Goal: Navigation & Orientation: Find specific page/section

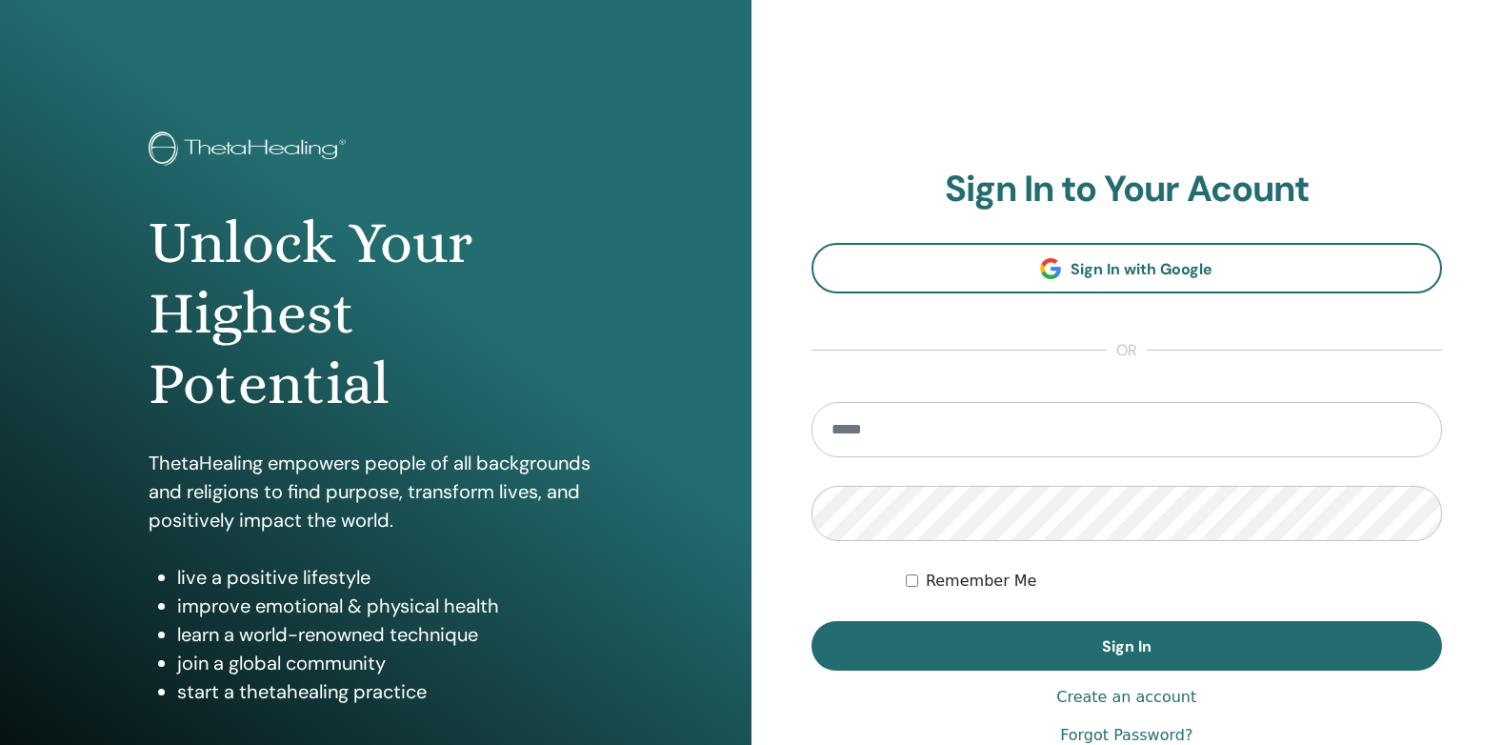
click at [858, 434] on input "email" at bounding box center [1126, 429] width 631 height 55
drag, startPoint x: 909, startPoint y: 566, endPoint x: 918, endPoint y: 593, distance: 28.9
click at [918, 593] on form "**********" at bounding box center [1126, 536] width 631 height 269
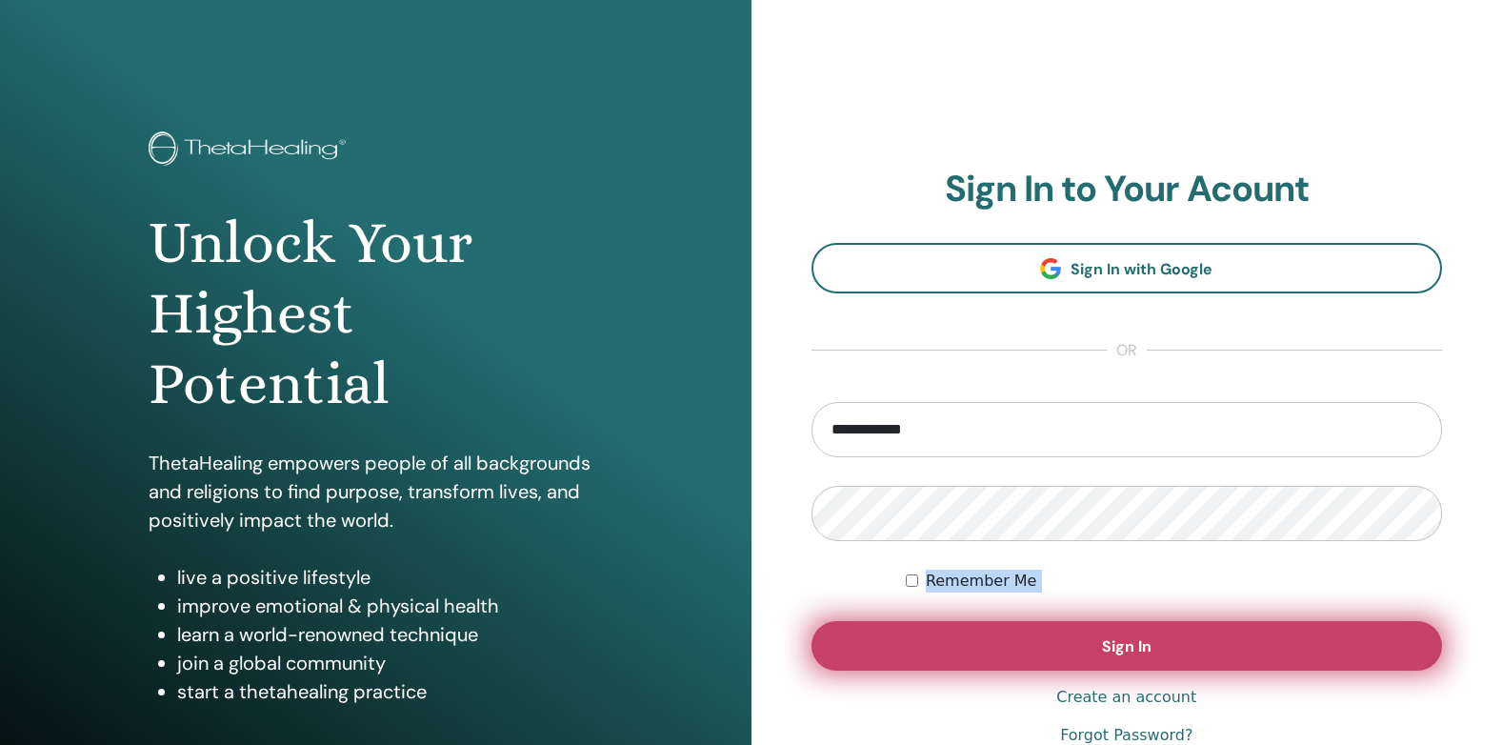
drag, startPoint x: 918, startPoint y: 593, endPoint x: 885, endPoint y: 655, distance: 70.3
click at [885, 655] on button "Sign In" at bounding box center [1126, 646] width 631 height 50
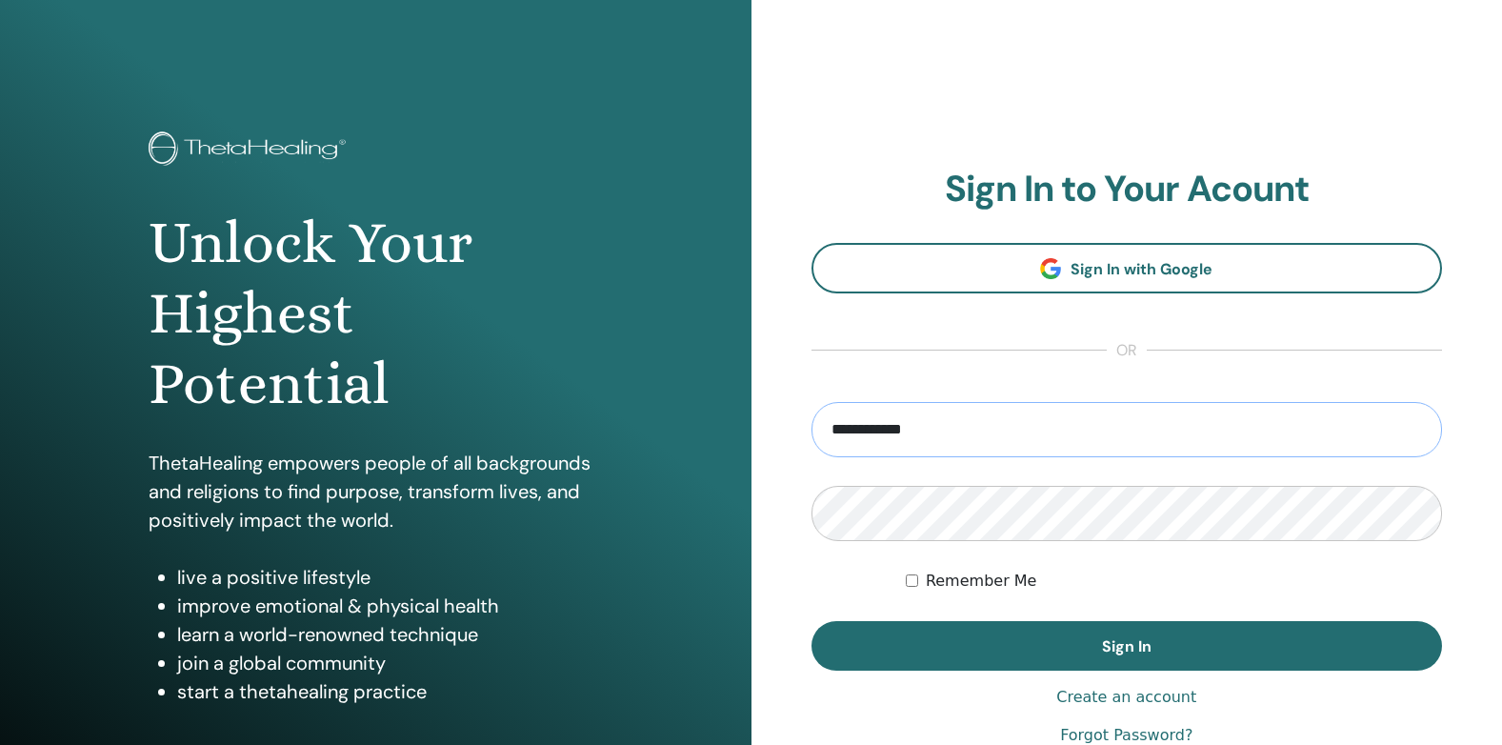
click at [1003, 441] on input "**********" at bounding box center [1126, 429] width 631 height 55
click at [1003, 442] on input "**********" at bounding box center [1126, 429] width 631 height 55
click at [881, 435] on input "**********" at bounding box center [1126, 429] width 631 height 55
type input "**********"
click at [811, 621] on button "Sign In" at bounding box center [1126, 646] width 631 height 50
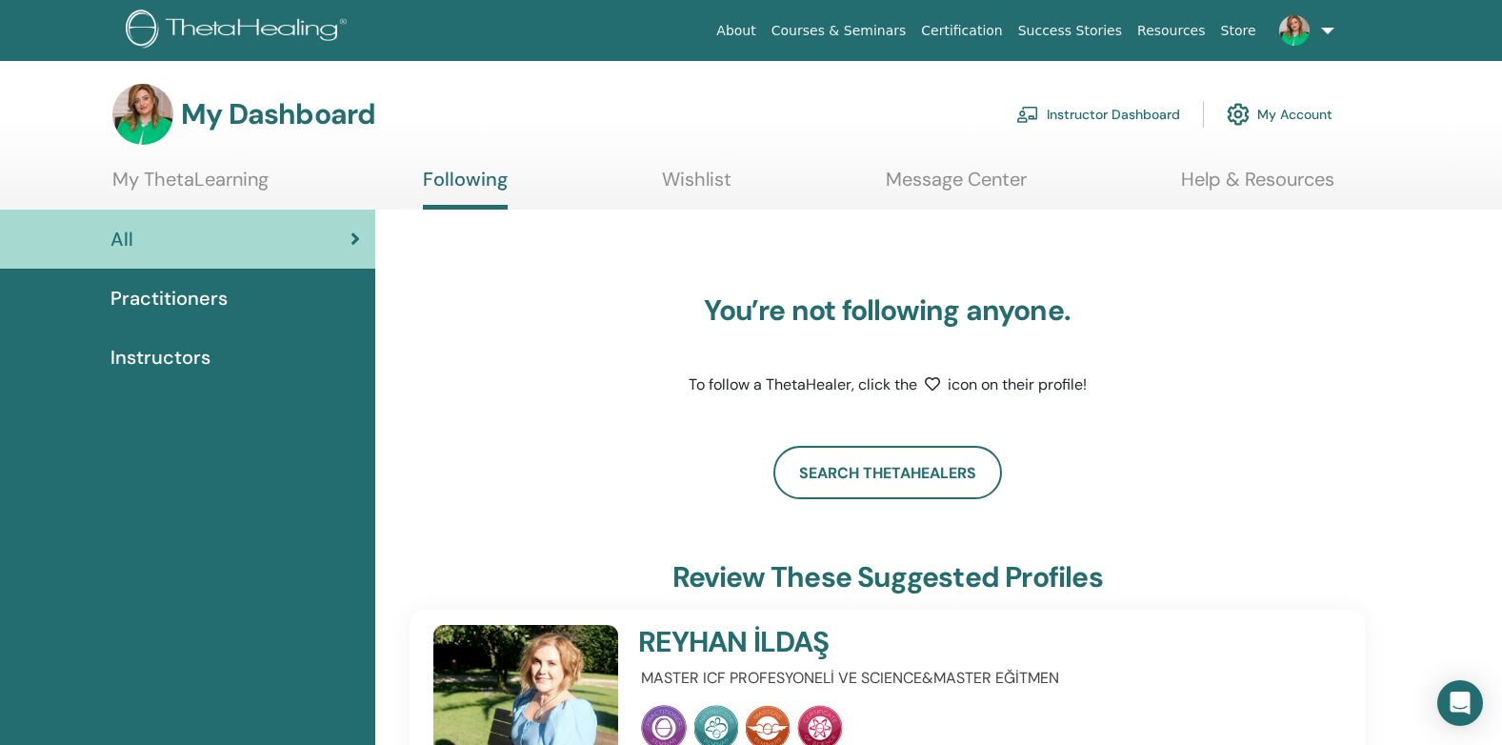
click at [1329, 20] on link at bounding box center [1303, 30] width 78 height 61
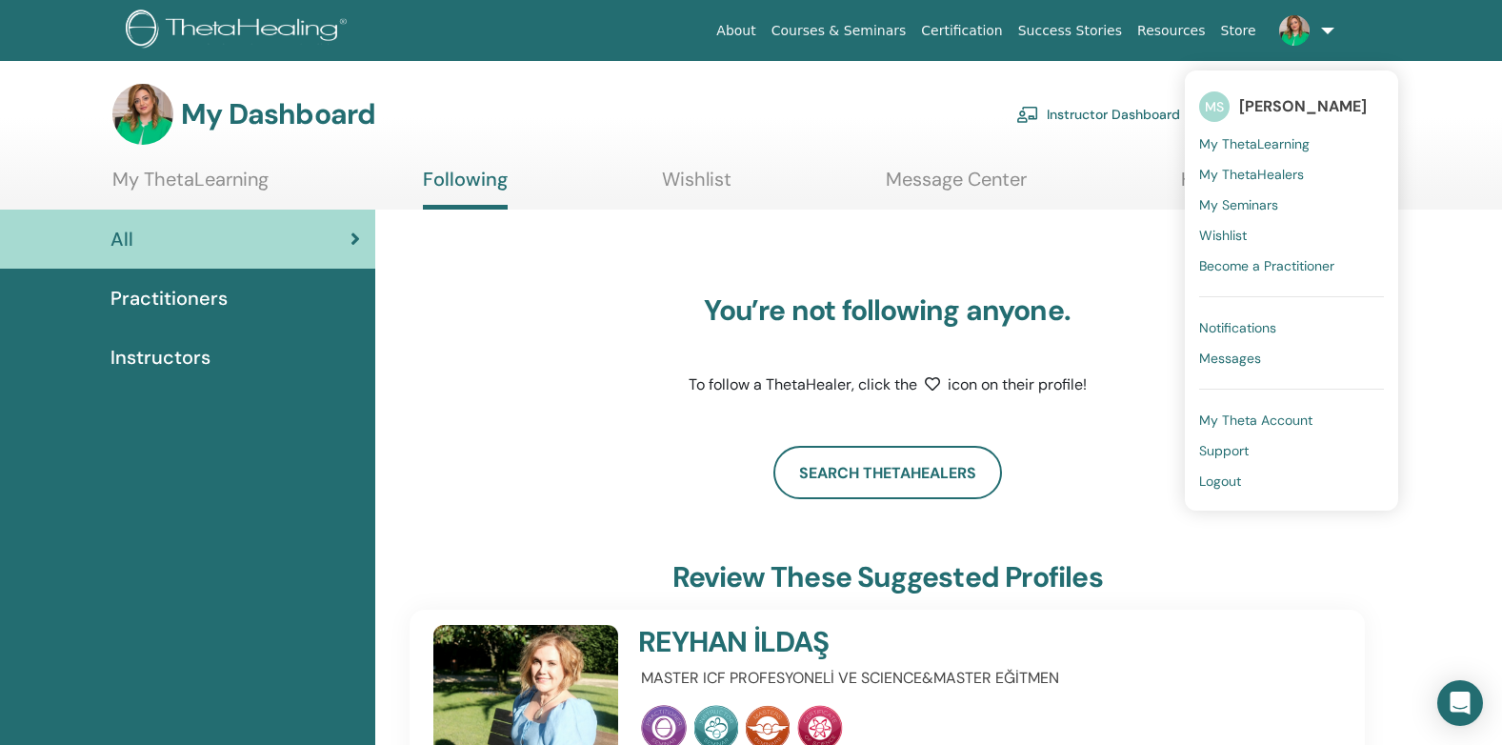
click at [1262, 147] on span "My ThetaLearning" at bounding box center [1254, 143] width 110 height 17
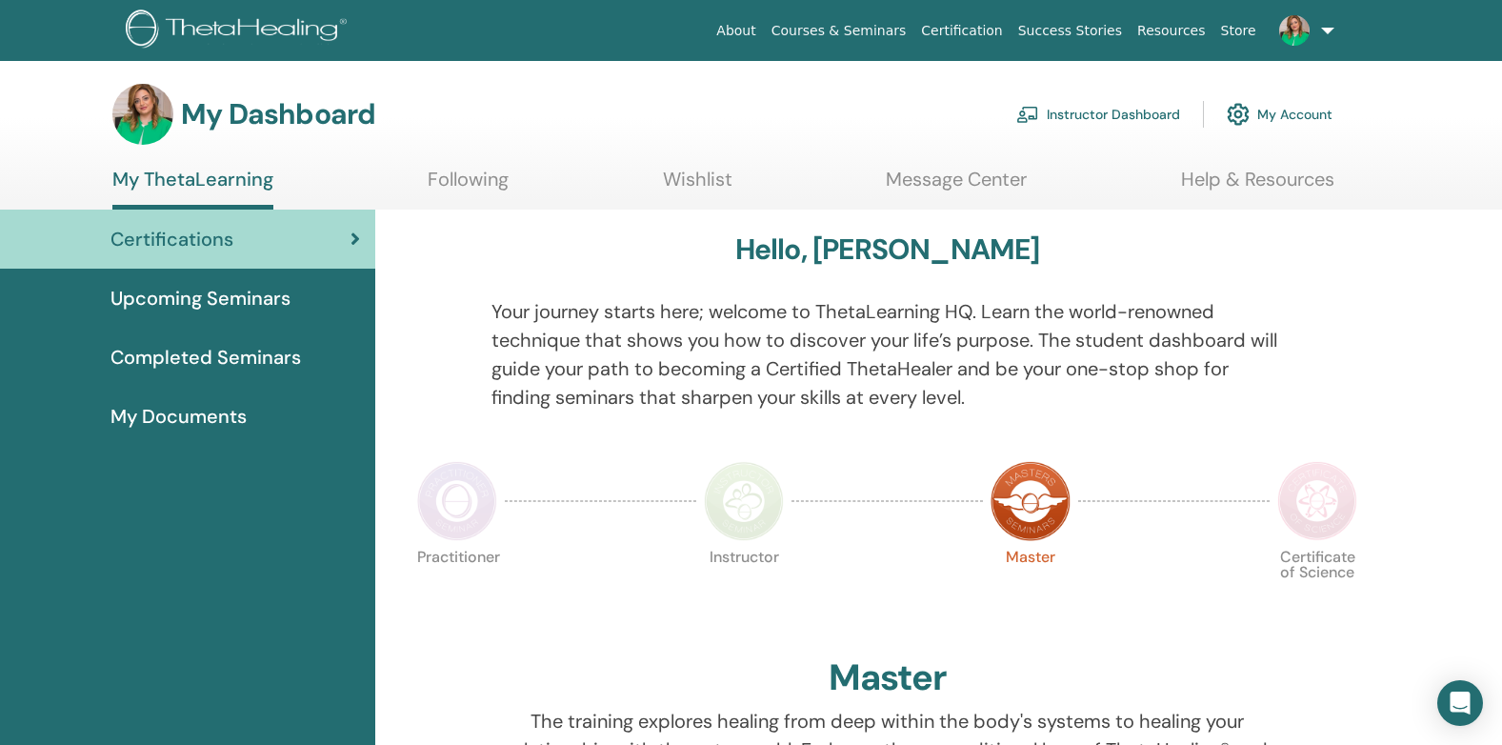
click at [476, 491] on img at bounding box center [457, 501] width 80 height 80
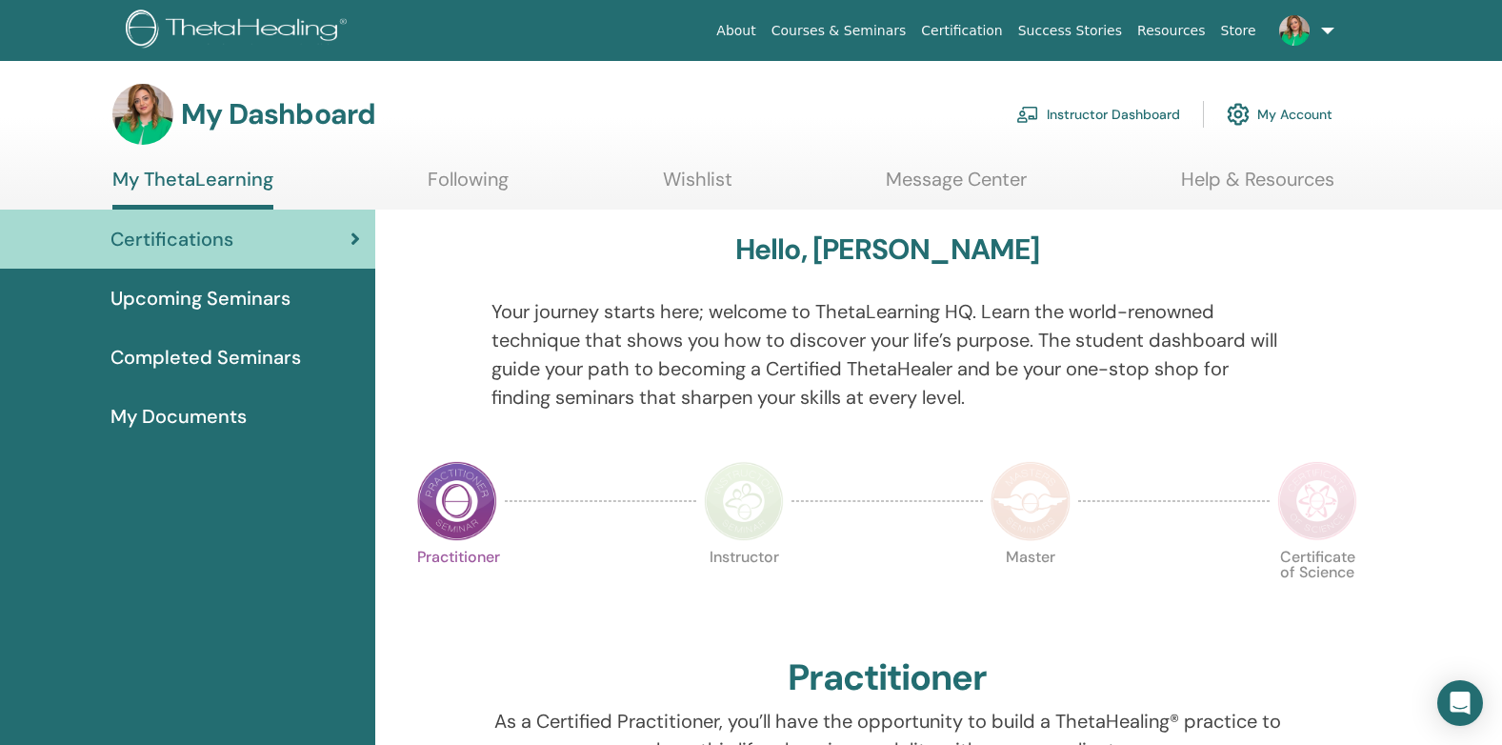
click at [1029, 529] on img at bounding box center [1030, 501] width 80 height 80
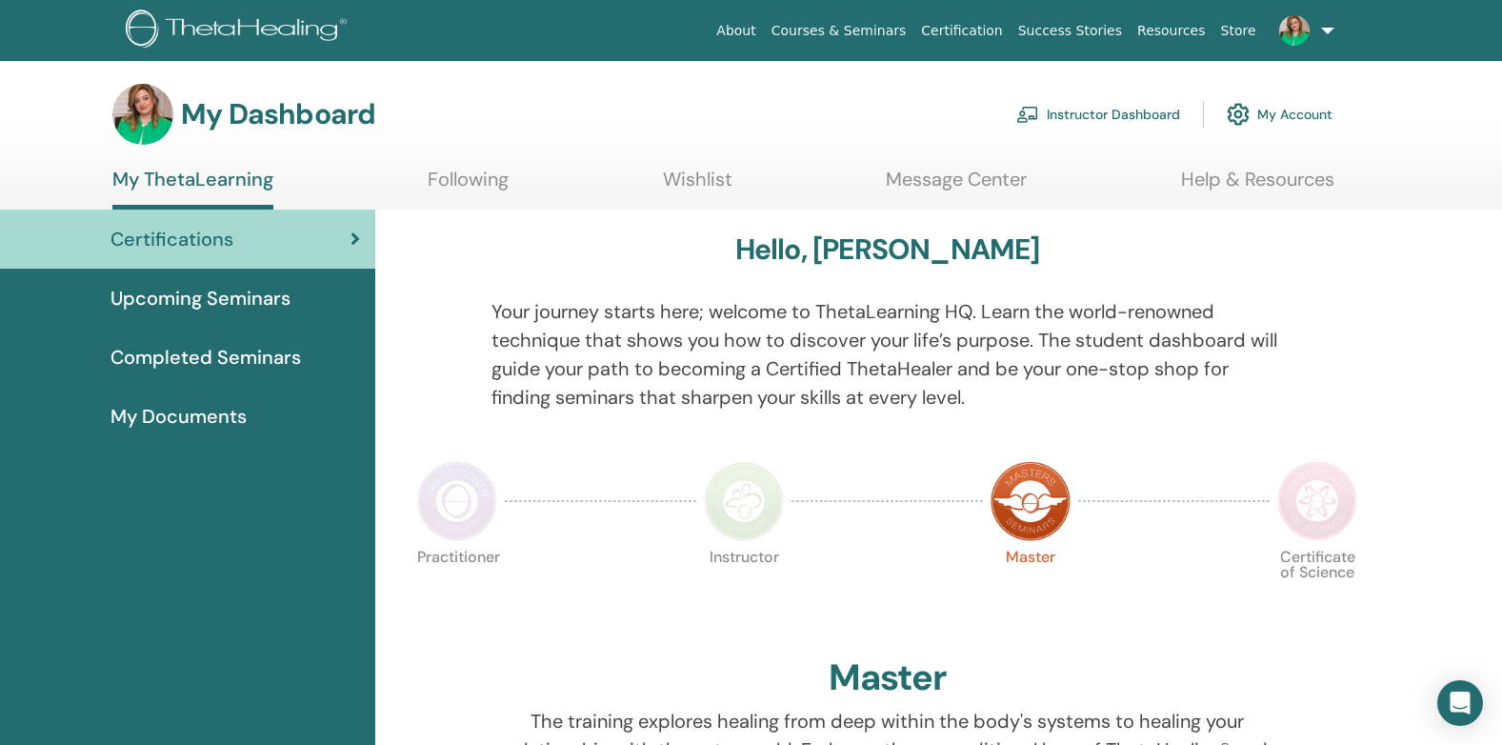
click at [1058, 115] on link "Instructor Dashboard" at bounding box center [1098, 114] width 164 height 42
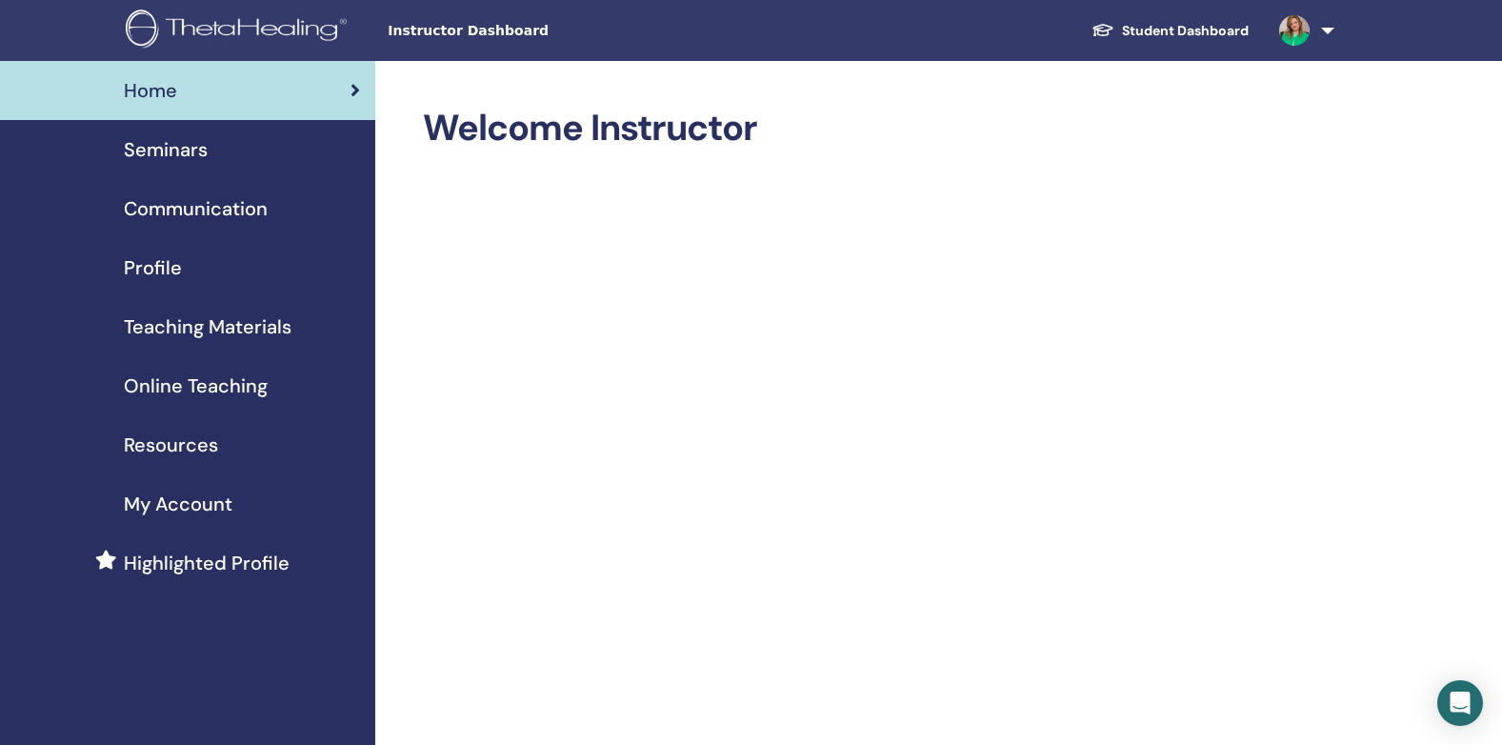
click at [170, 329] on span "Teaching Materials" at bounding box center [208, 326] width 168 height 29
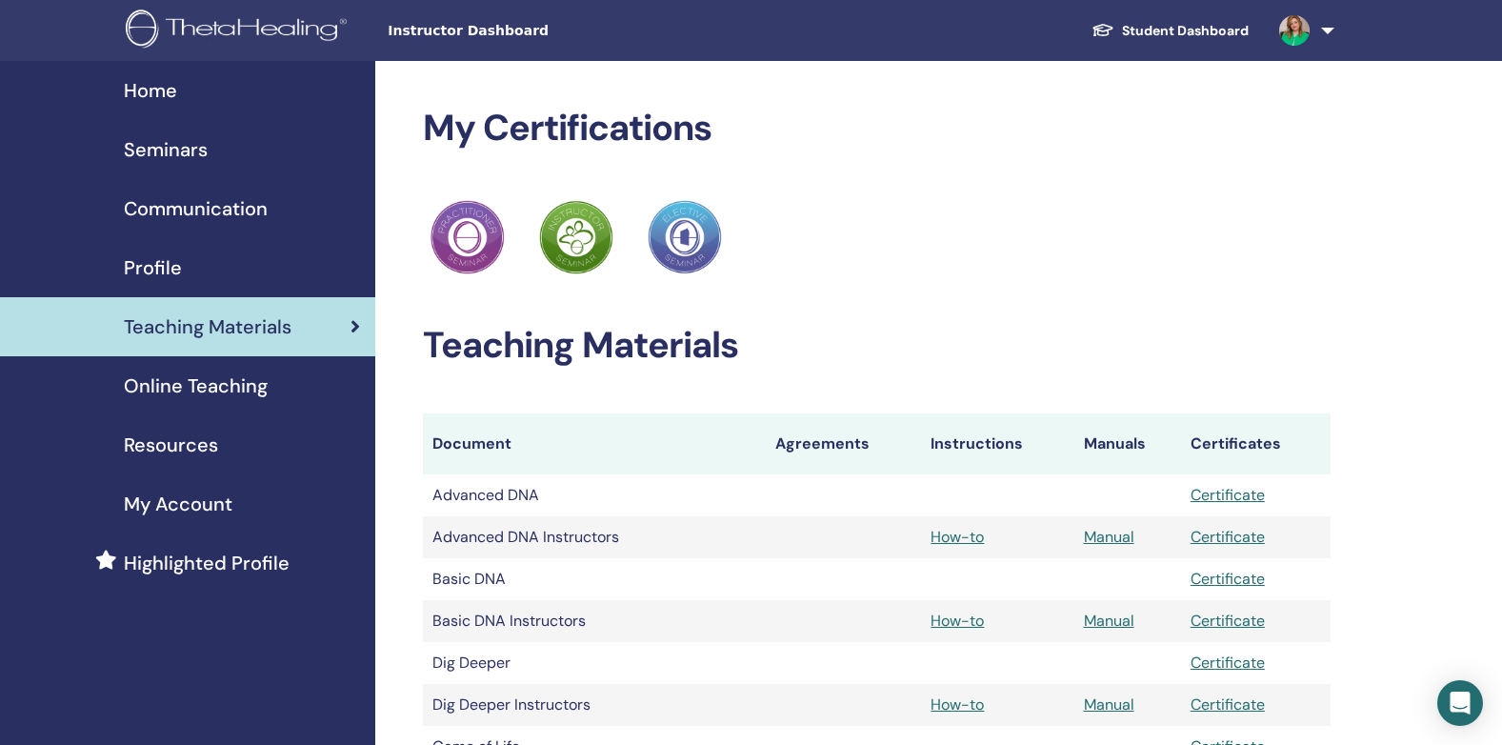
click at [170, 150] on span "Seminars" at bounding box center [166, 149] width 84 height 29
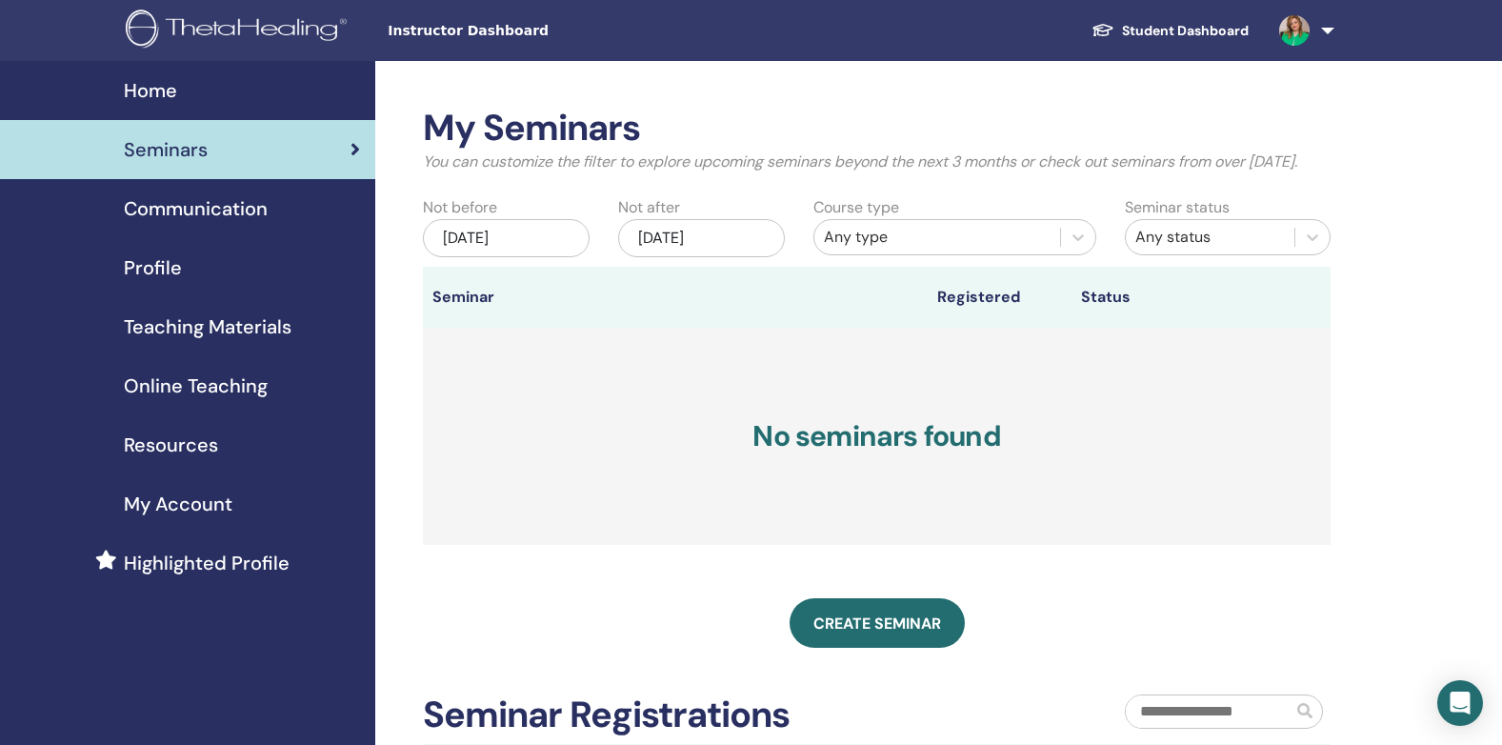
click at [180, 100] on div "Home" at bounding box center [187, 90] width 345 height 29
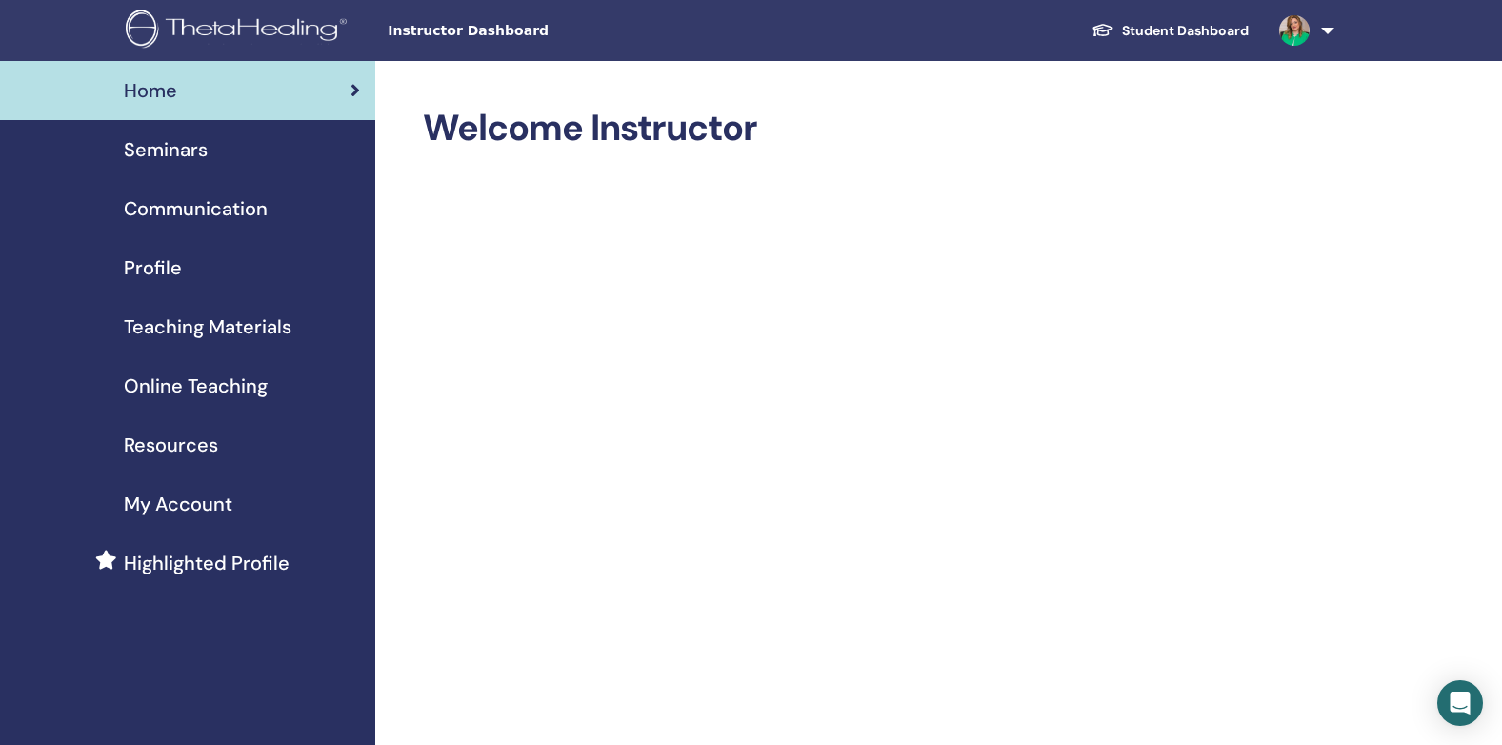
click at [1303, 30] on img at bounding box center [1294, 30] width 30 height 30
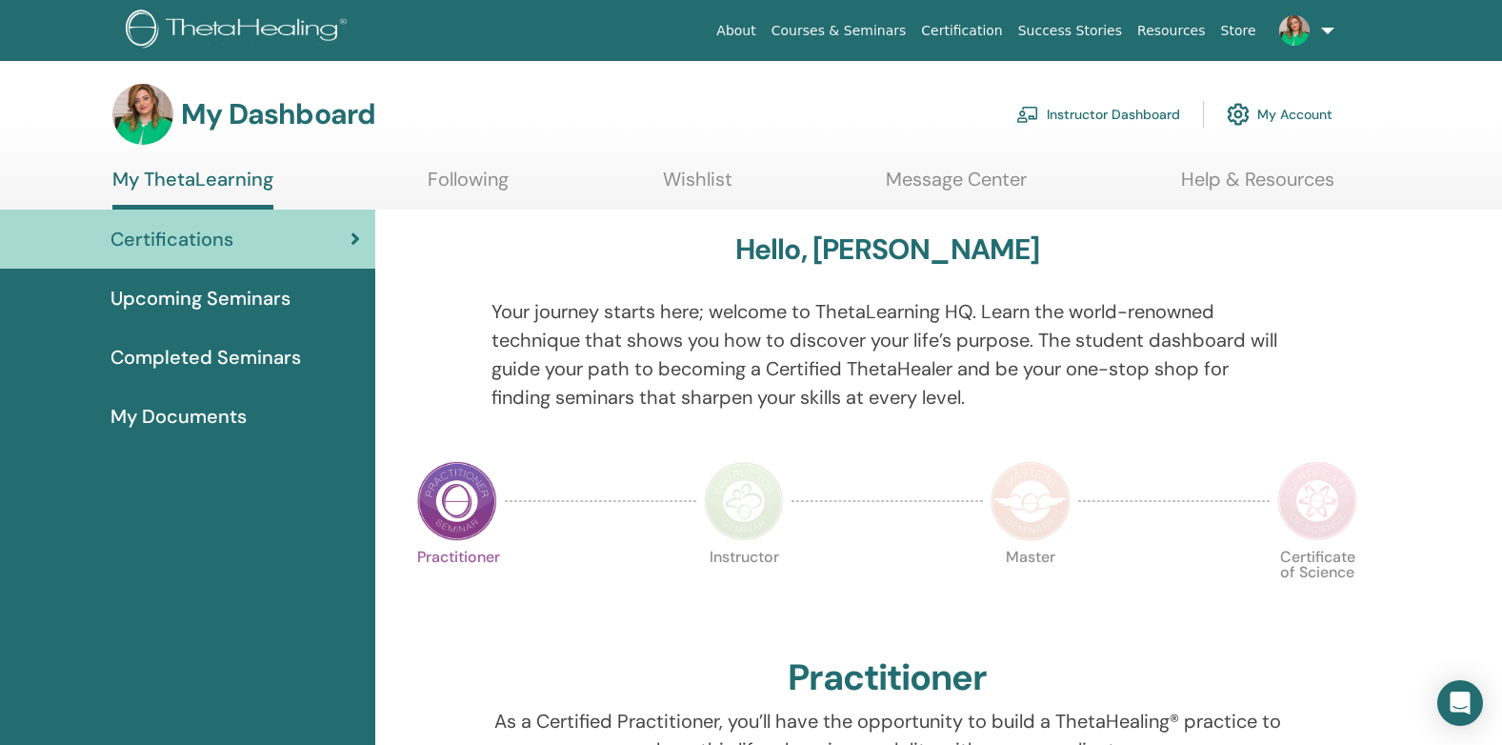
click at [121, 300] on span "Upcoming Seminars" at bounding box center [200, 298] width 180 height 29
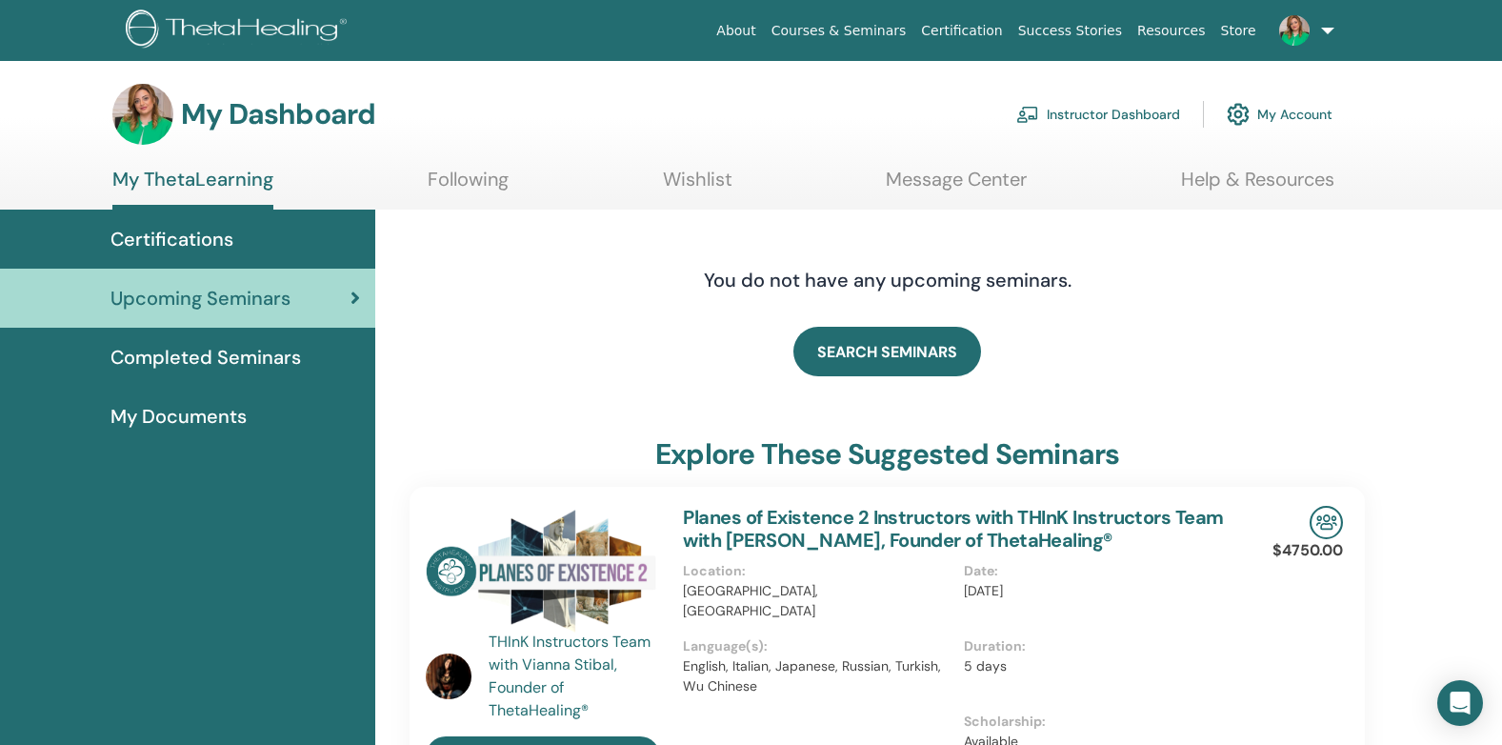
click at [139, 246] on span "Certifications" at bounding box center [171, 239] width 123 height 29
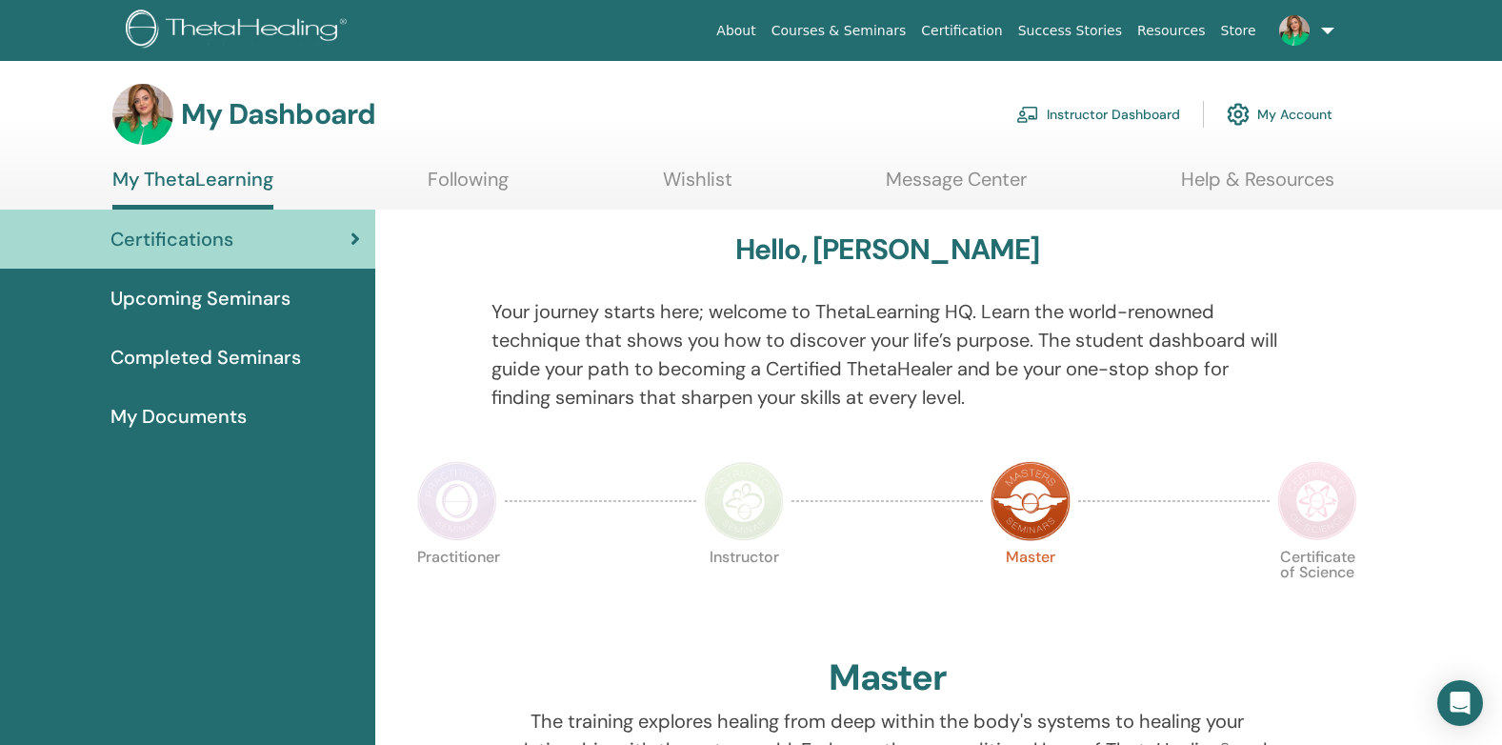
click at [165, 362] on span "Completed Seminars" at bounding box center [205, 357] width 190 height 29
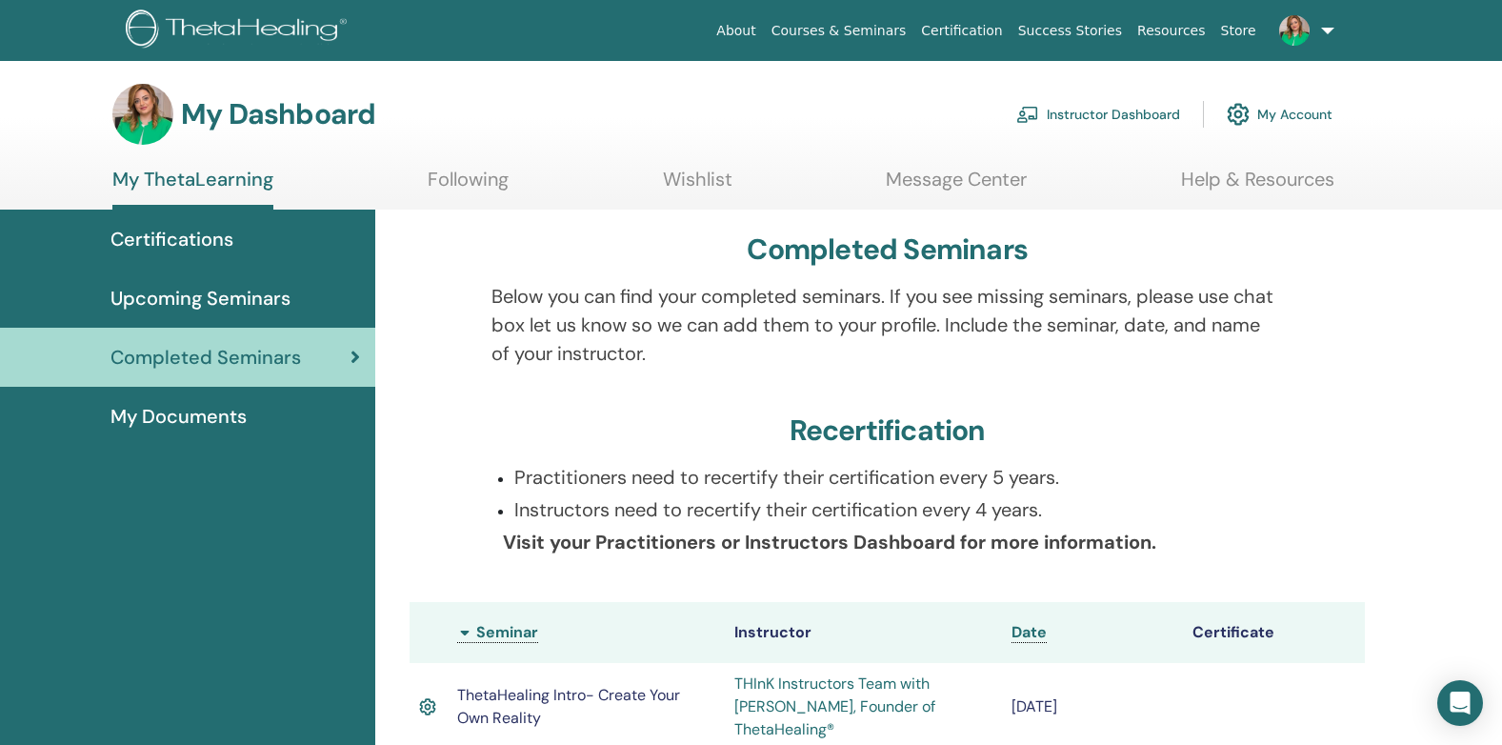
click at [155, 417] on span "My Documents" at bounding box center [178, 416] width 136 height 29
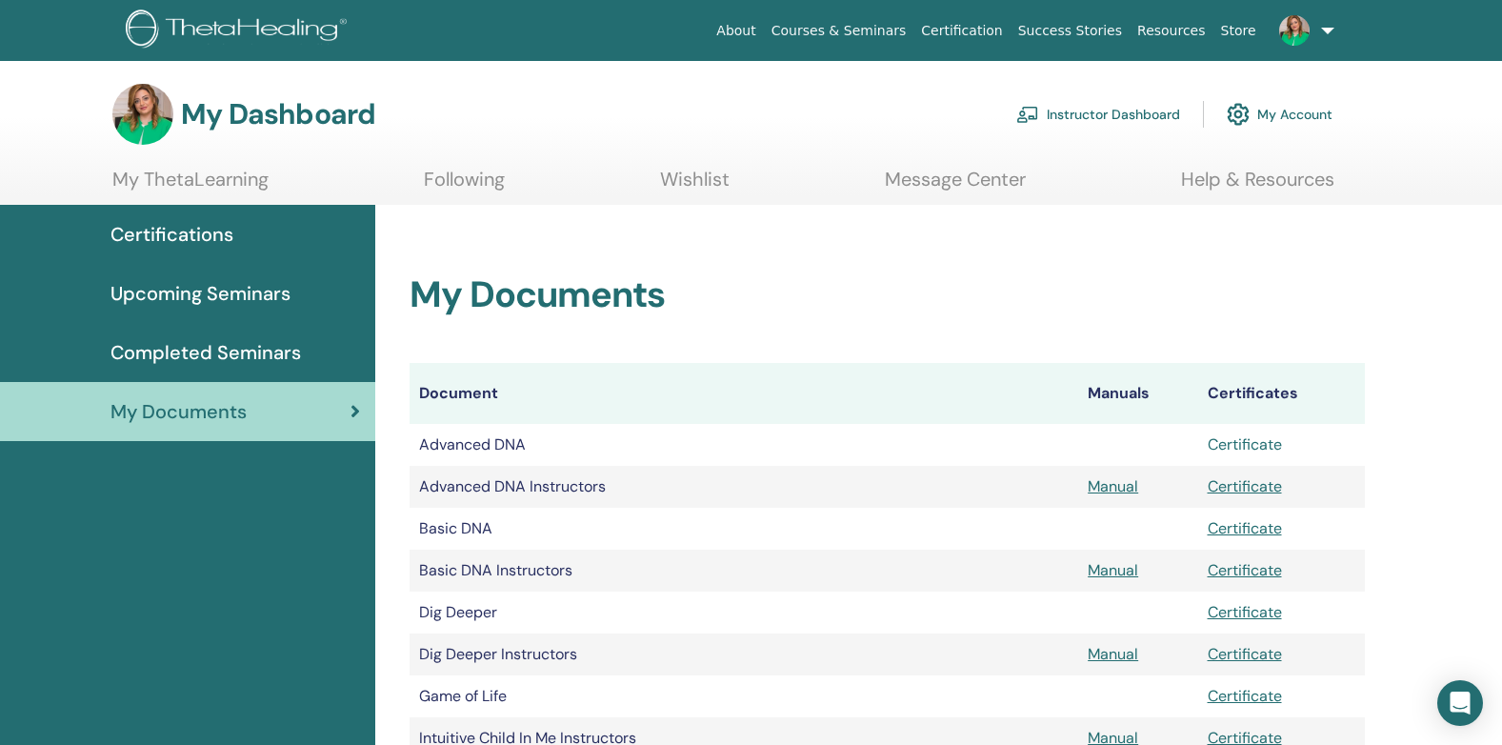
click at [1226, 449] on link "Certificate" at bounding box center [1245, 444] width 74 height 20
click at [1241, 111] on img at bounding box center [1238, 114] width 23 height 32
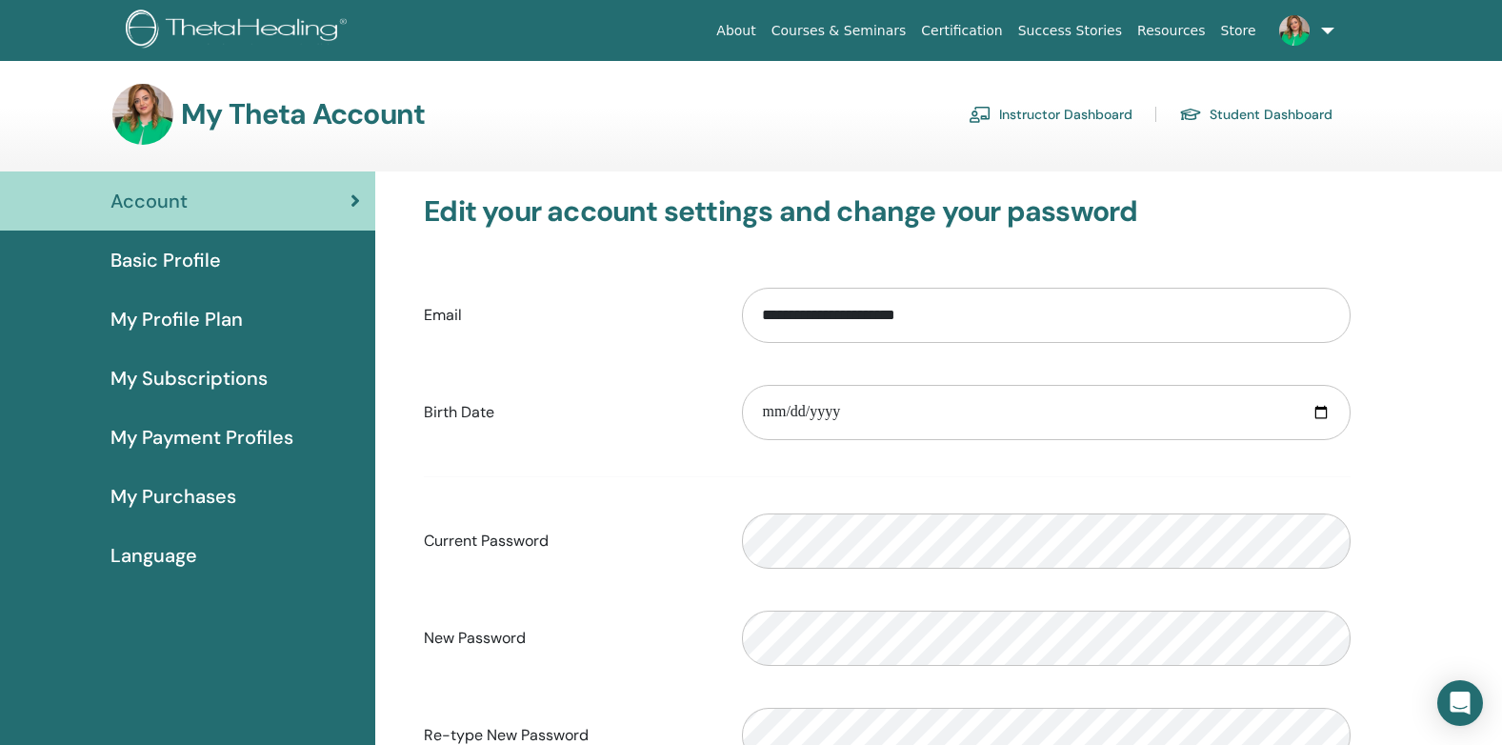
click at [165, 256] on span "Basic Profile" at bounding box center [165, 260] width 110 height 29
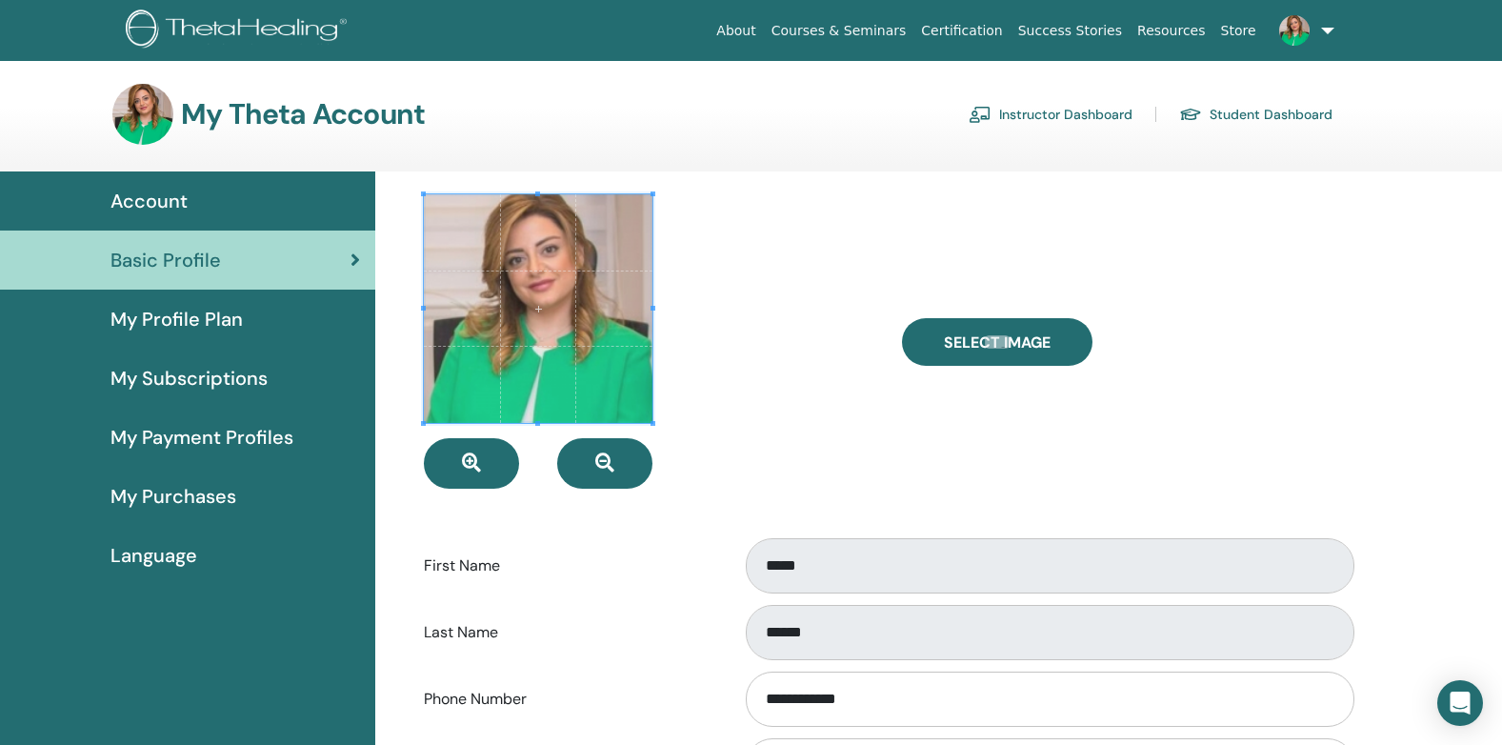
click at [126, 327] on span "My Profile Plan" at bounding box center [176, 319] width 132 height 29
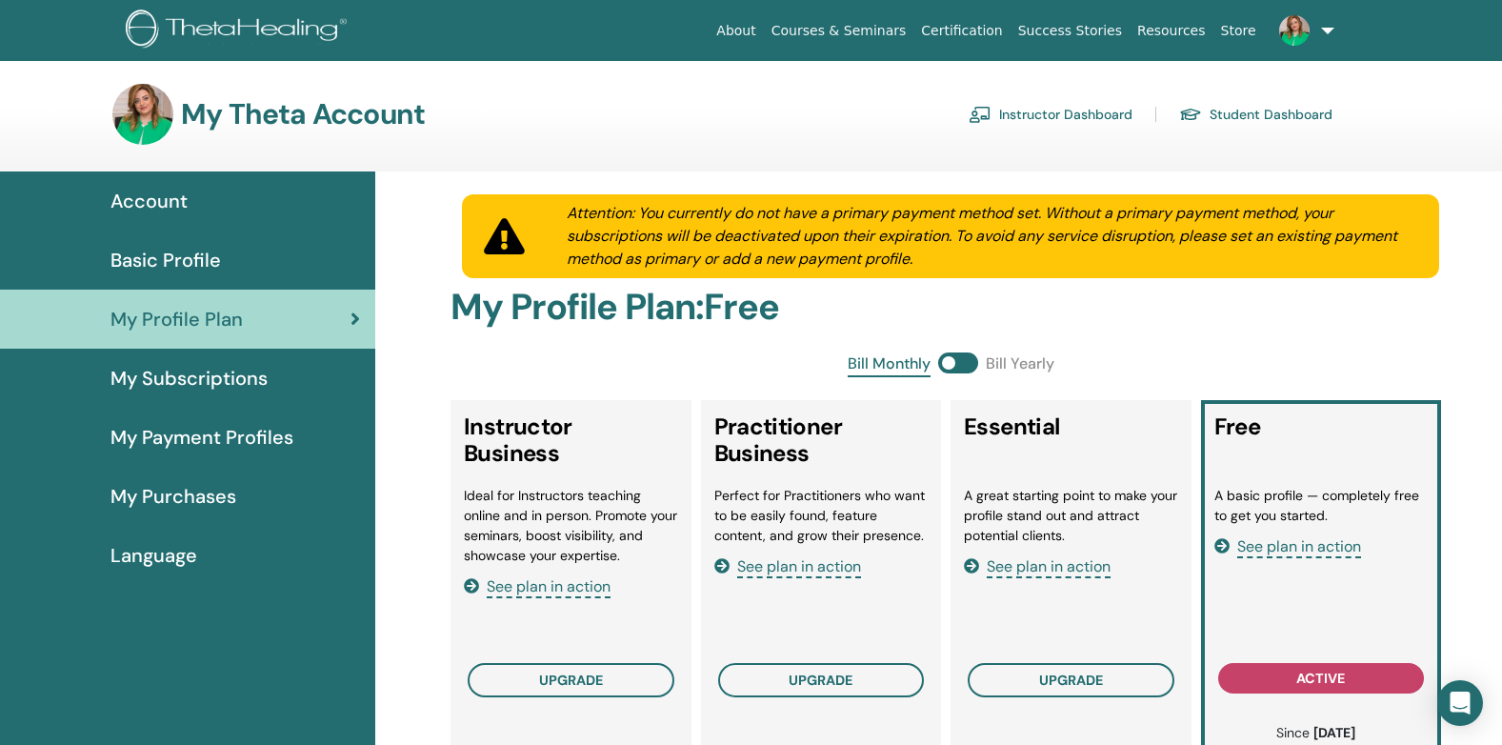
click at [189, 378] on span "My Subscriptions" at bounding box center [188, 378] width 157 height 29
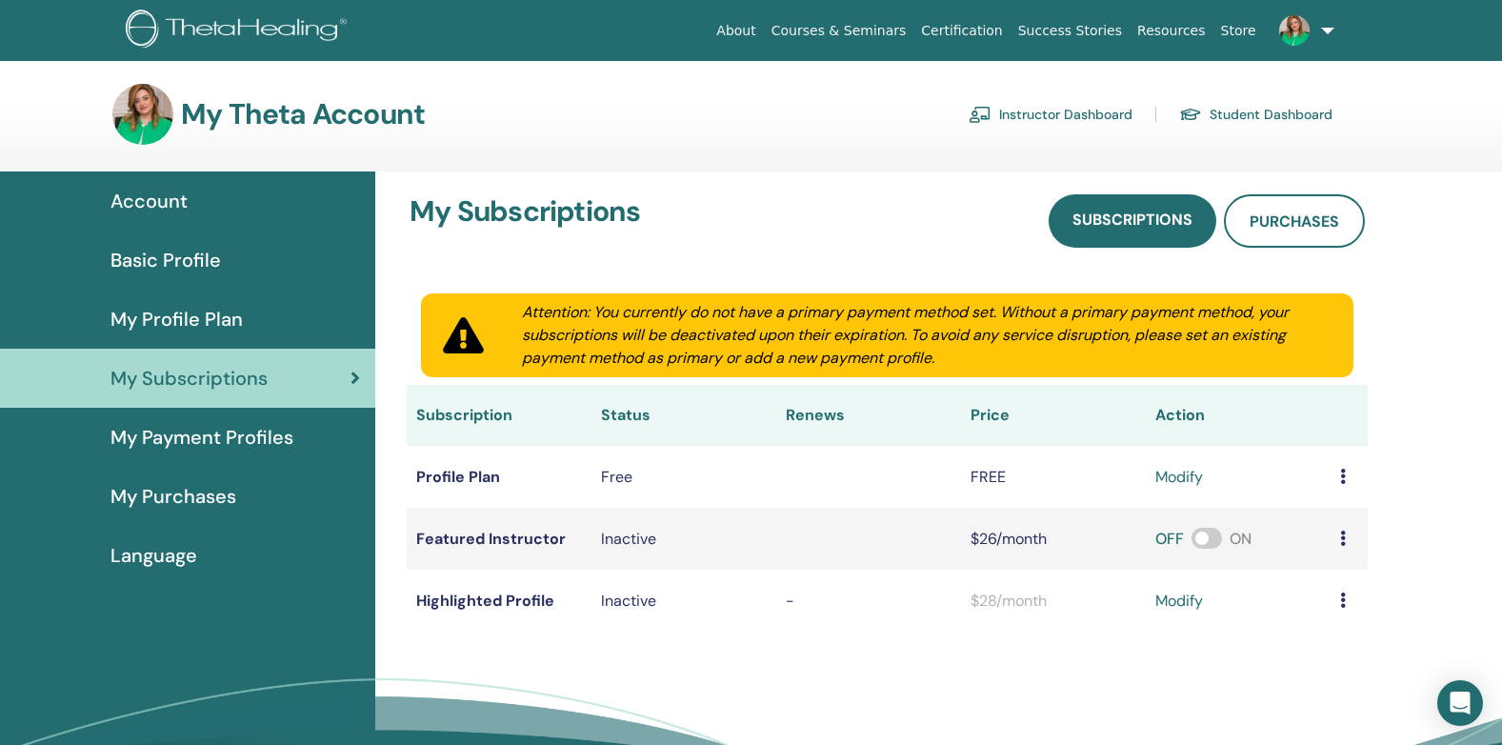
click at [188, 440] on span "My Payment Profiles" at bounding box center [201, 437] width 183 height 29
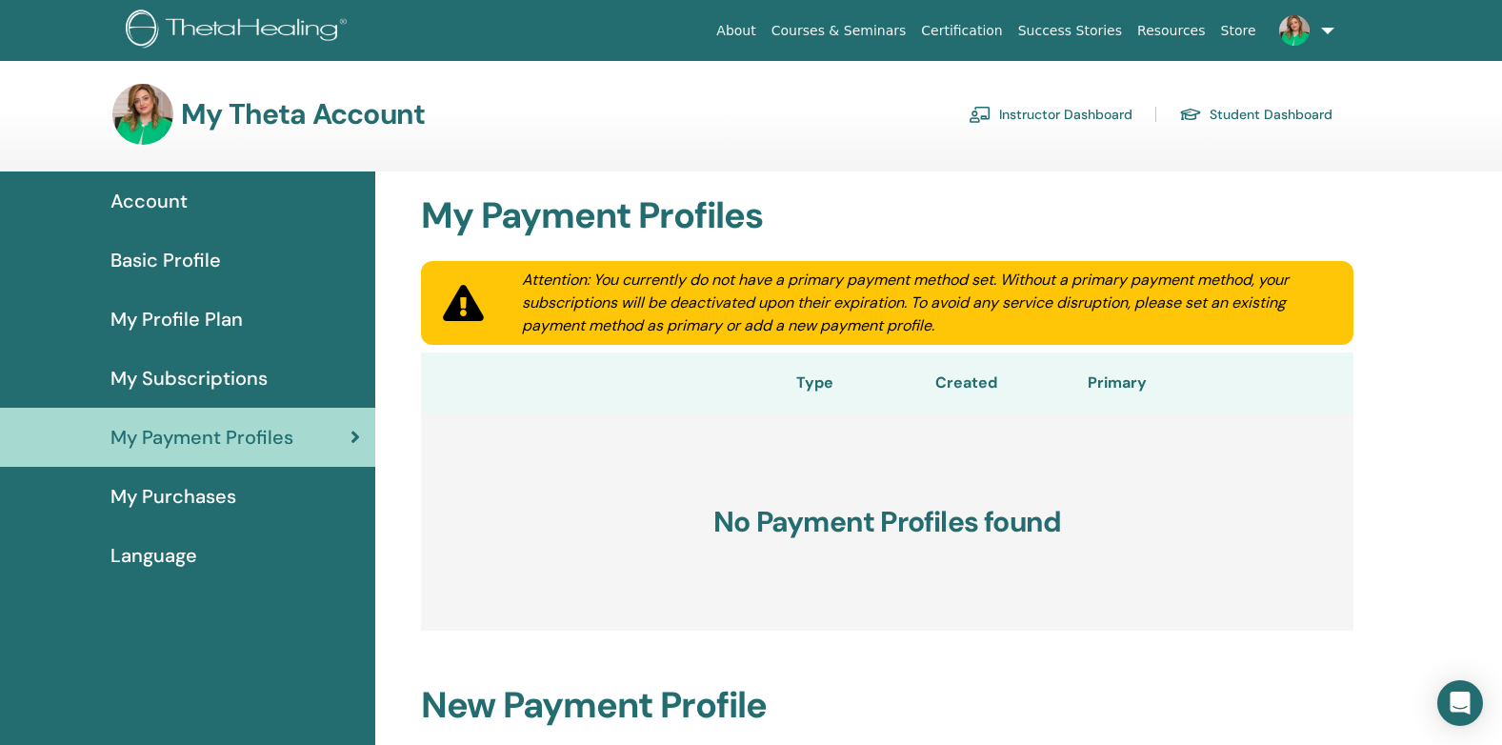
click at [164, 501] on span "My Purchases" at bounding box center [173, 496] width 126 height 29
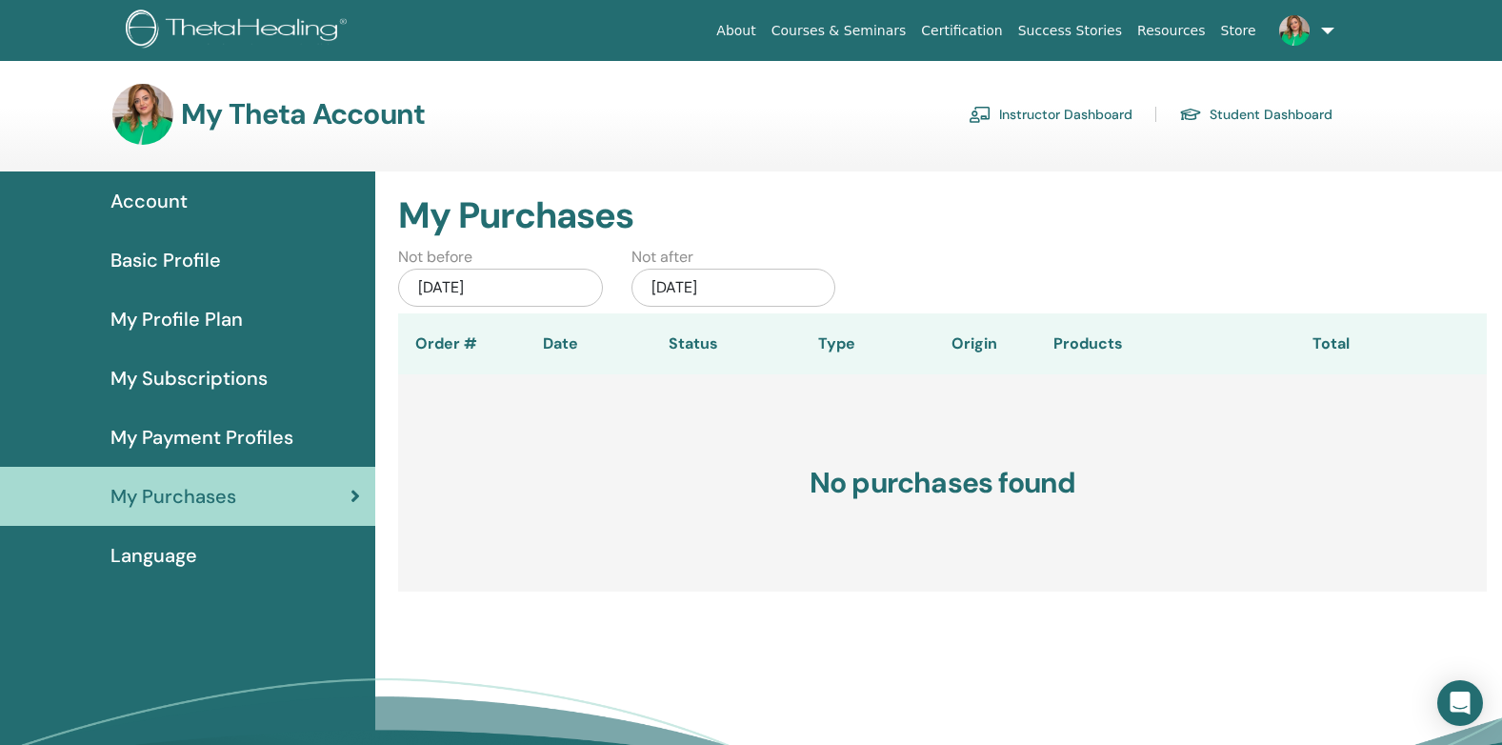
click at [449, 397] on h3 "No purchases found" at bounding box center [942, 482] width 1089 height 217
click at [1295, 23] on img at bounding box center [1294, 30] width 30 height 30
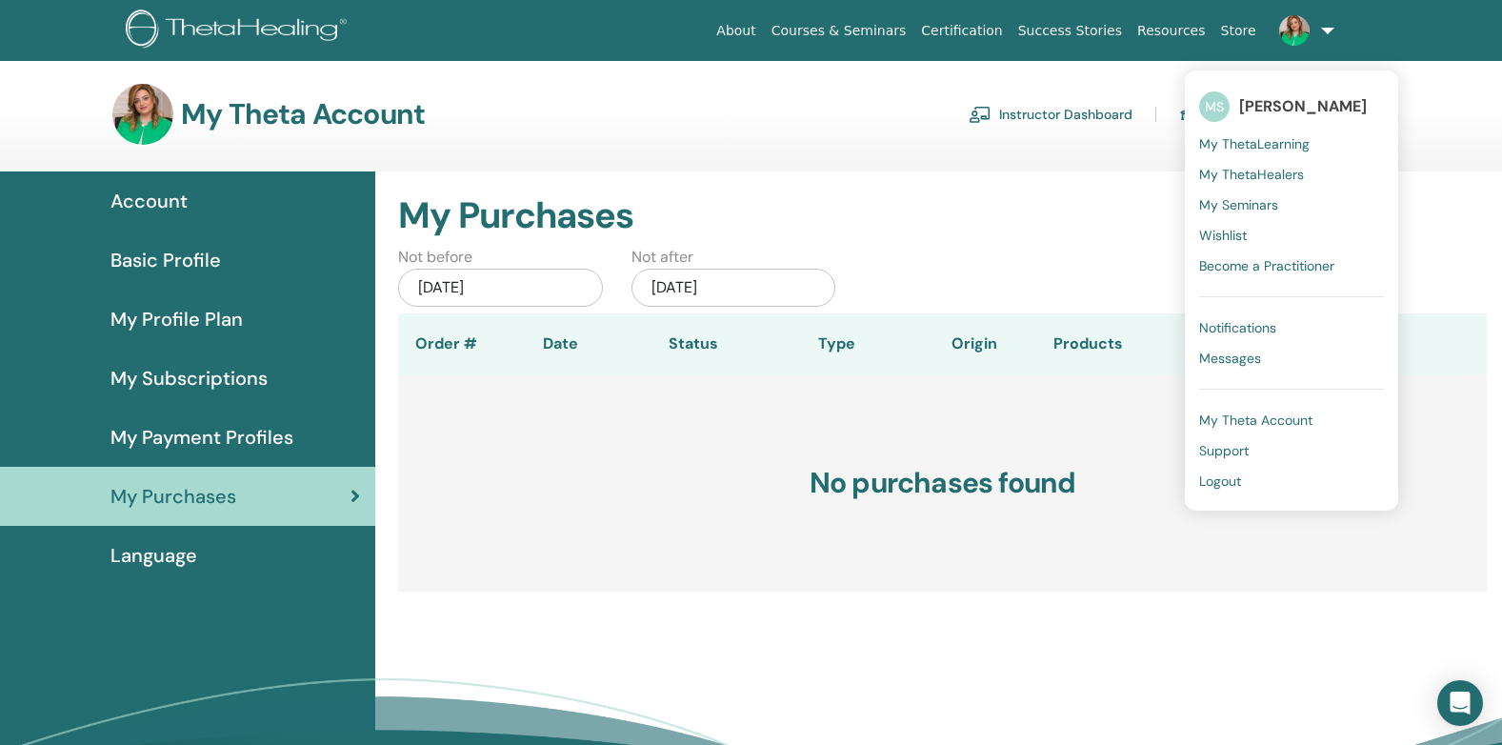
click at [1254, 109] on span "[PERSON_NAME]" at bounding box center [1303, 106] width 128 height 20
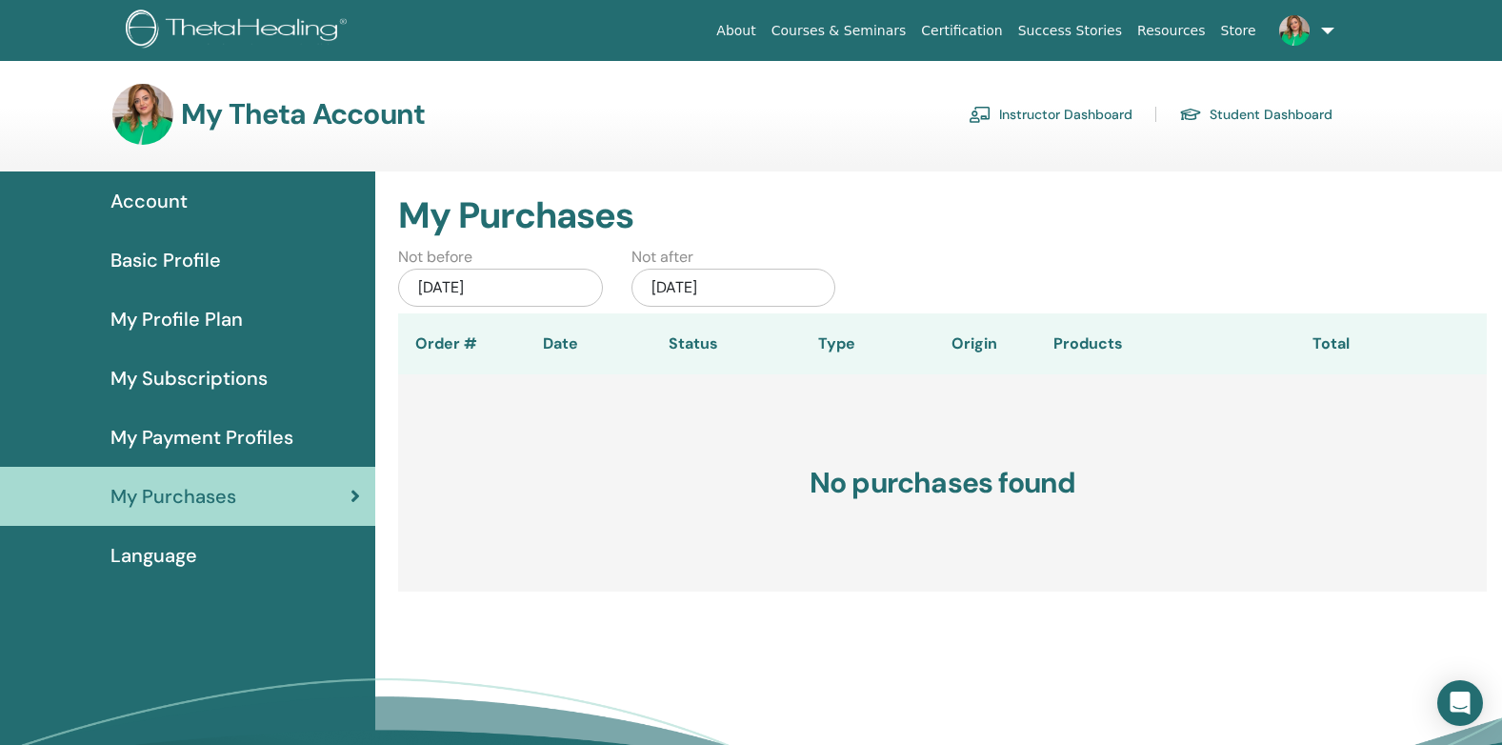
click at [881, 28] on link "Courses & Seminars" at bounding box center [839, 30] width 150 height 35
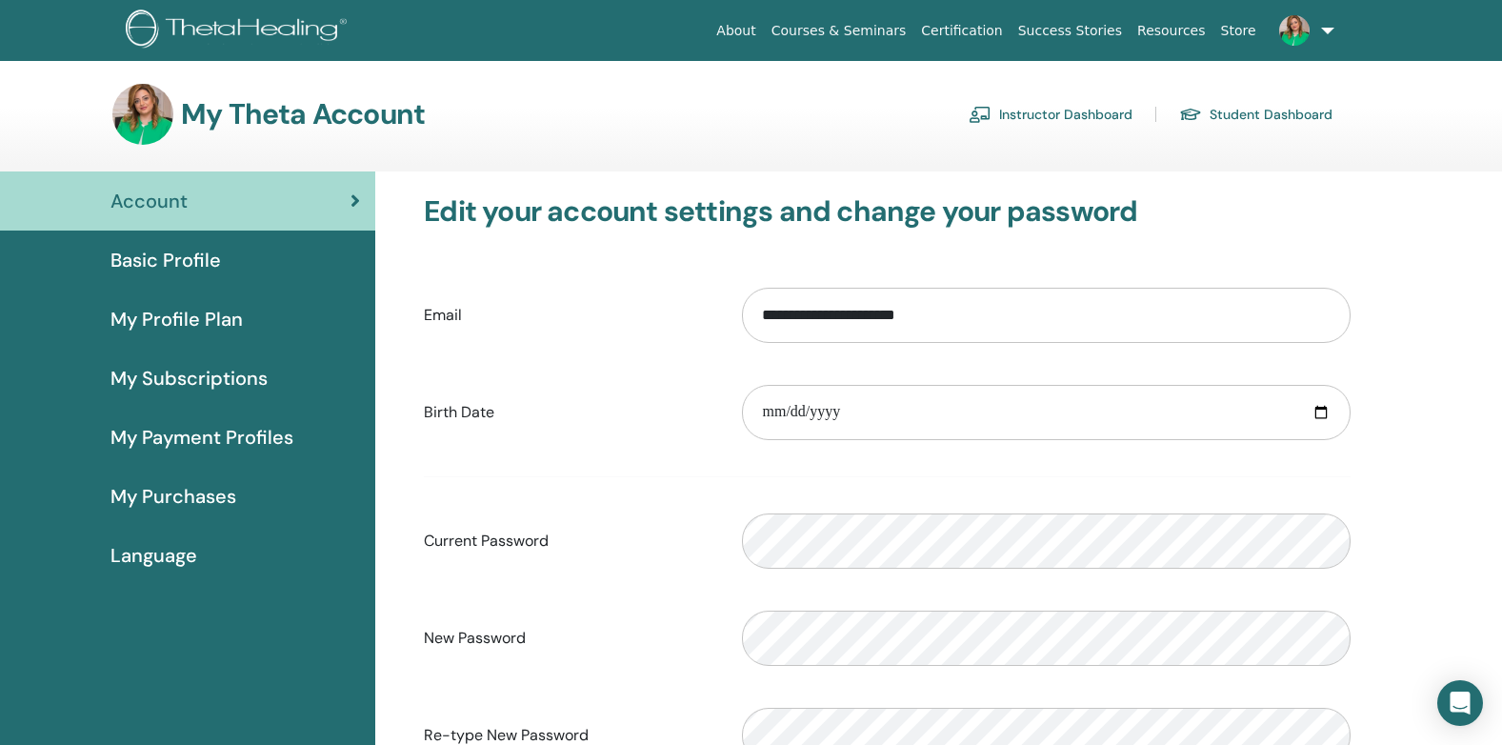
click at [1225, 124] on link "Student Dashboard" at bounding box center [1255, 114] width 153 height 30
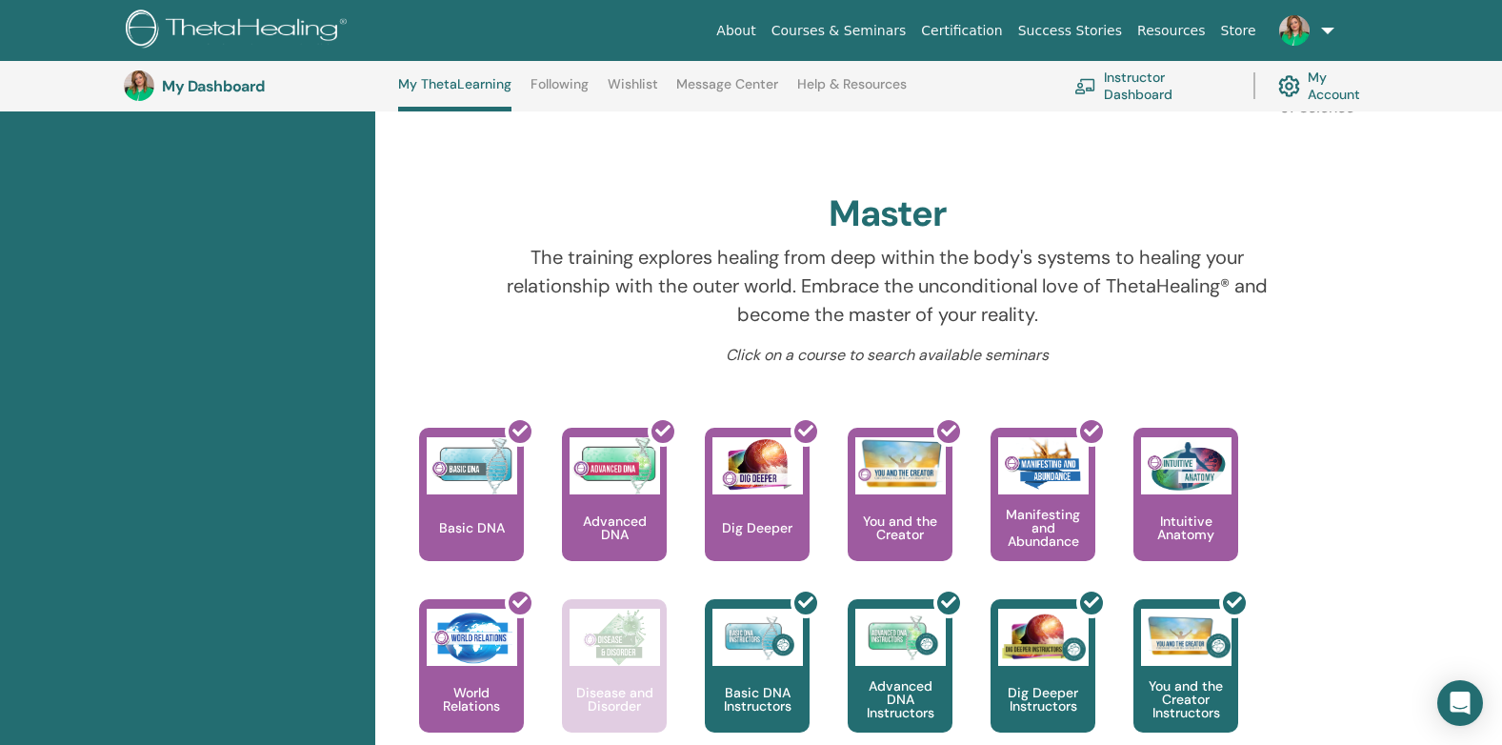
scroll to position [682, 0]
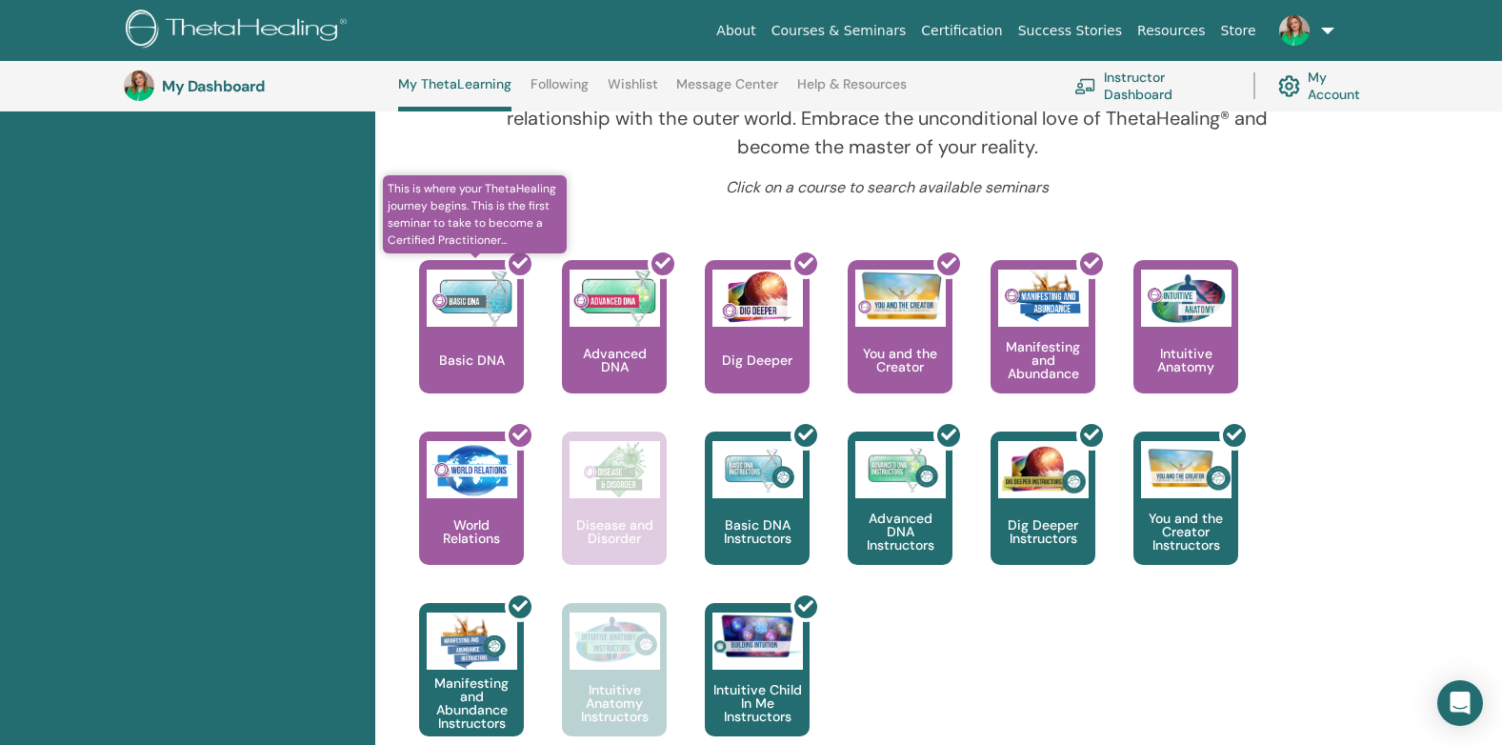
click at [496, 335] on div at bounding box center [482, 334] width 105 height 171
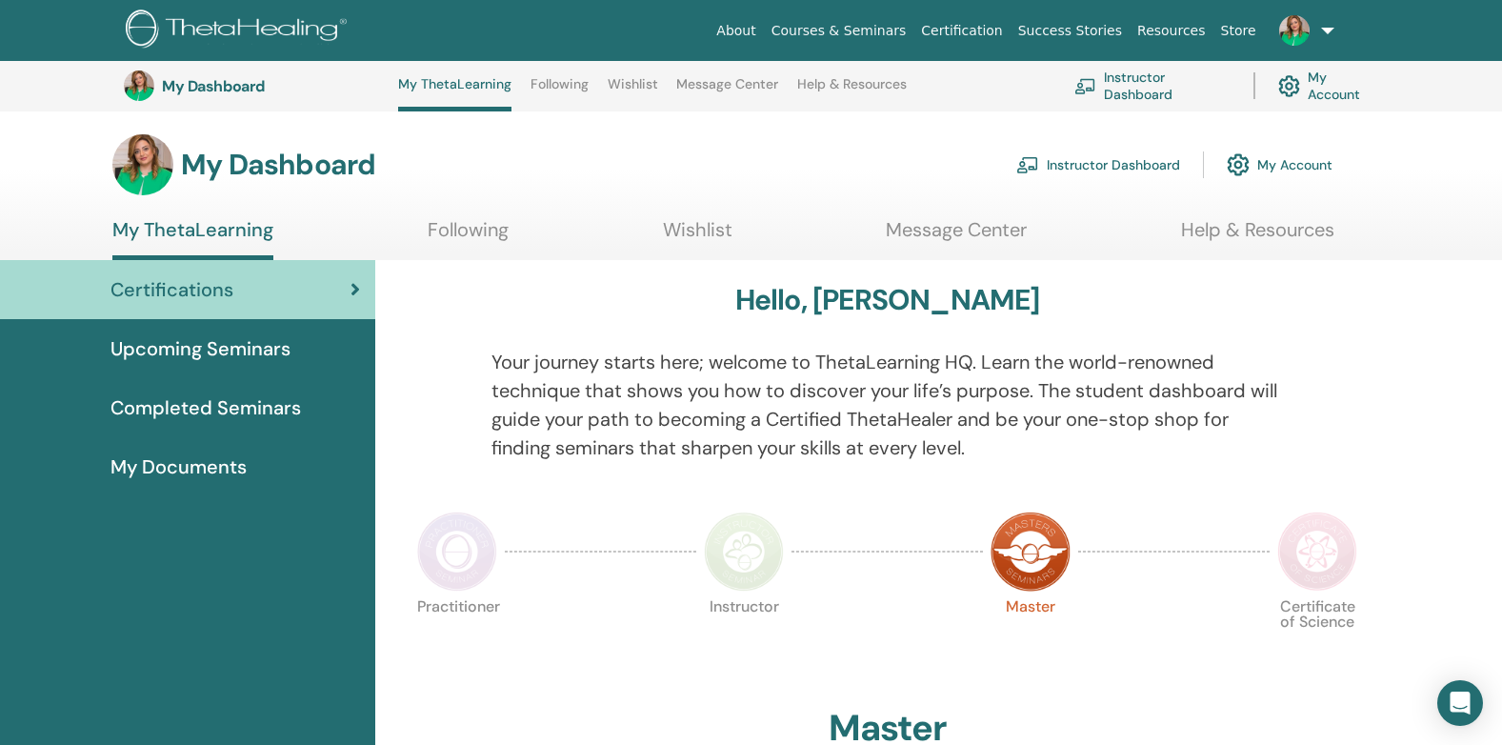
scroll to position [682, 0]
